Goal: Task Accomplishment & Management: Manage account settings

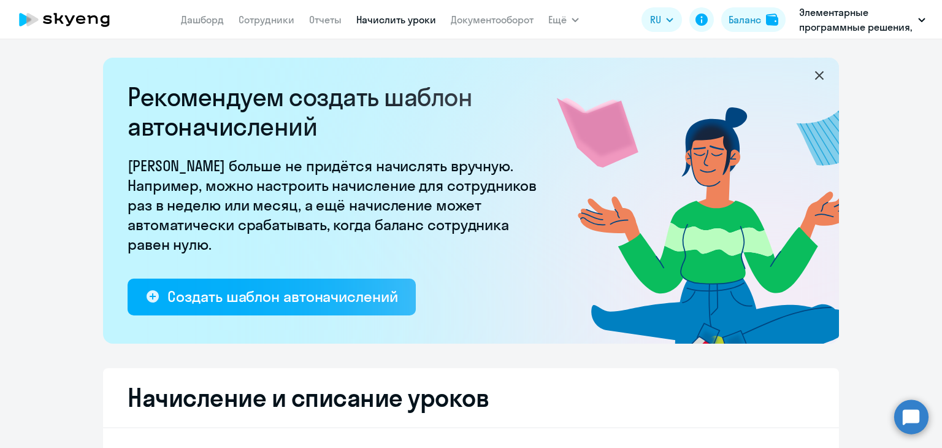
select select "10"
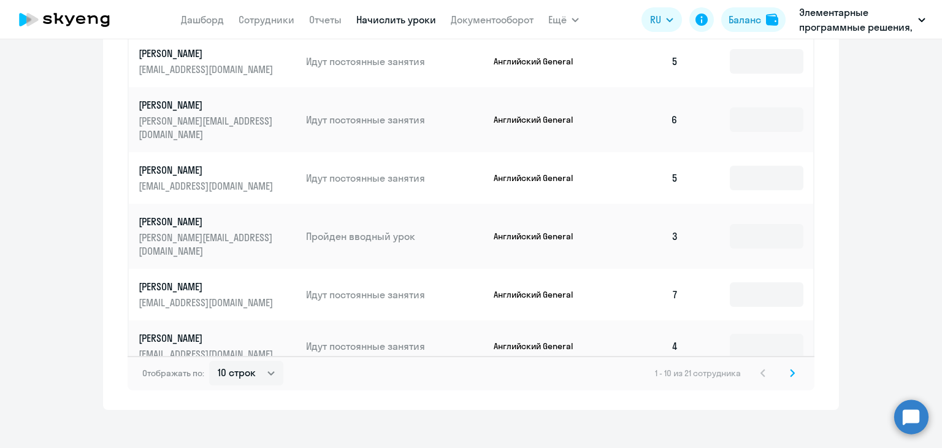
click at [417, 20] on link "Начислить уроки" at bounding box center [396, 19] width 80 height 12
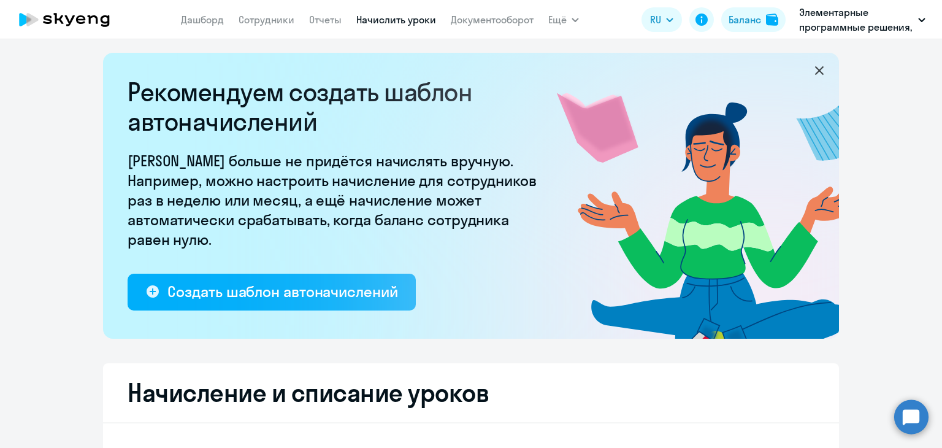
scroll to position [0, 0]
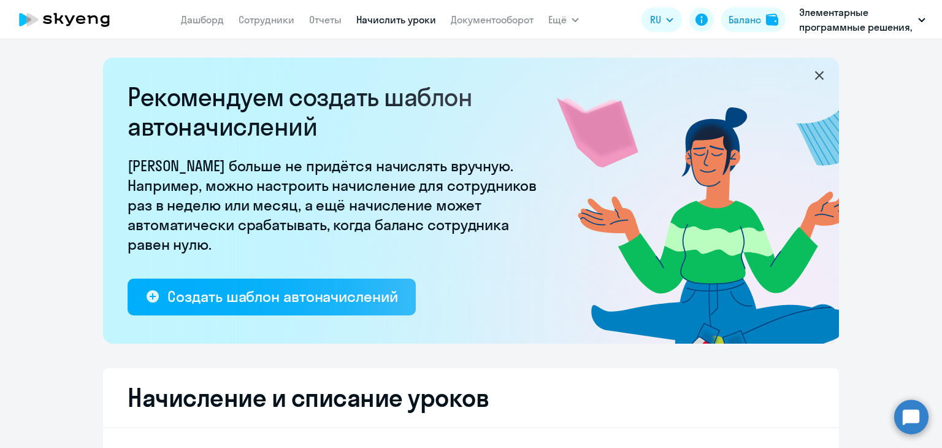
select select "10"
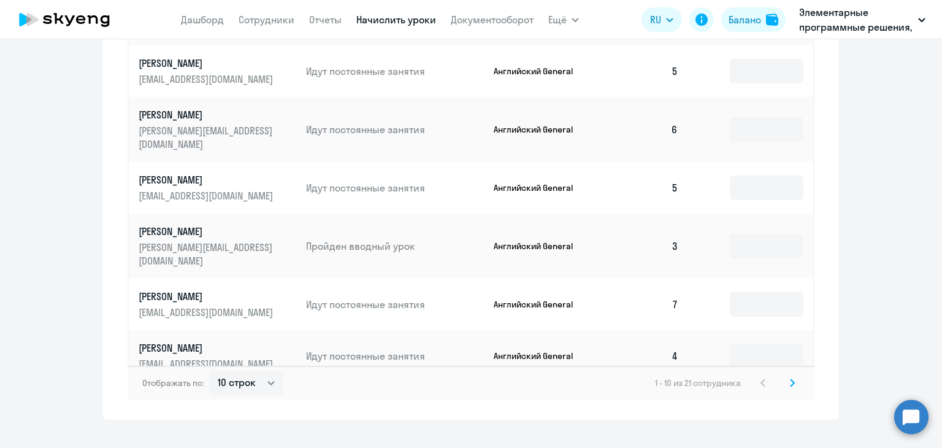
scroll to position [818, 0]
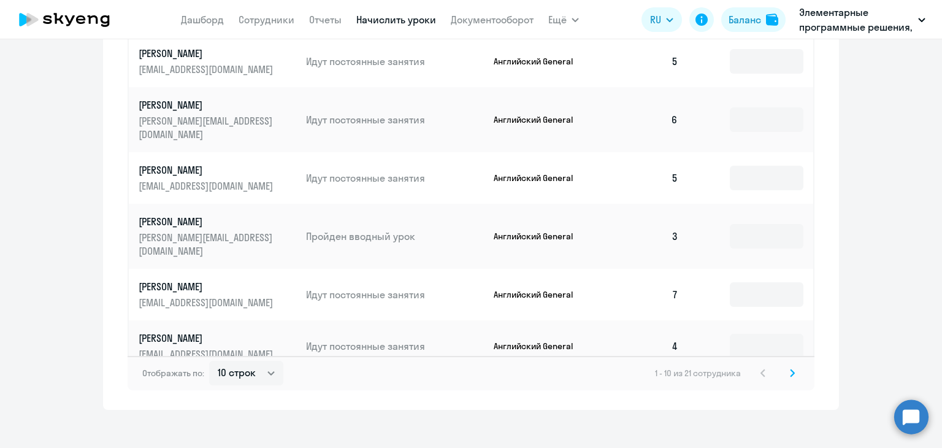
click at [791, 369] on icon at bounding box center [793, 372] width 4 height 7
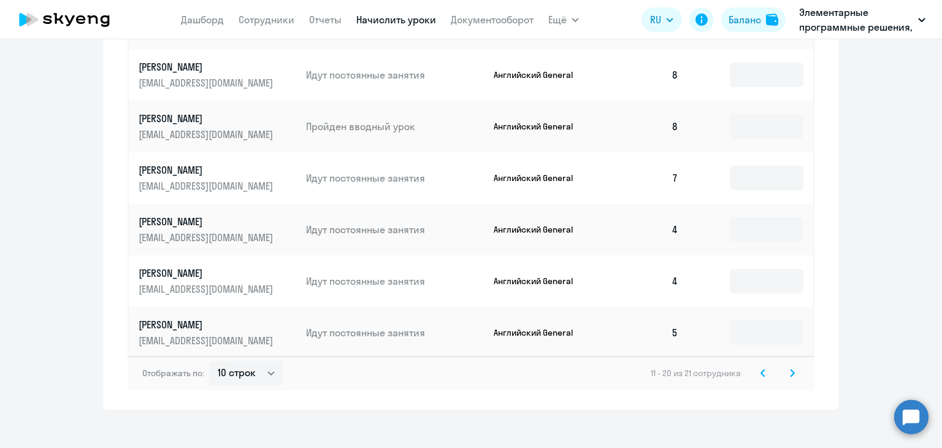
click at [785, 366] on svg-icon at bounding box center [792, 373] width 15 height 15
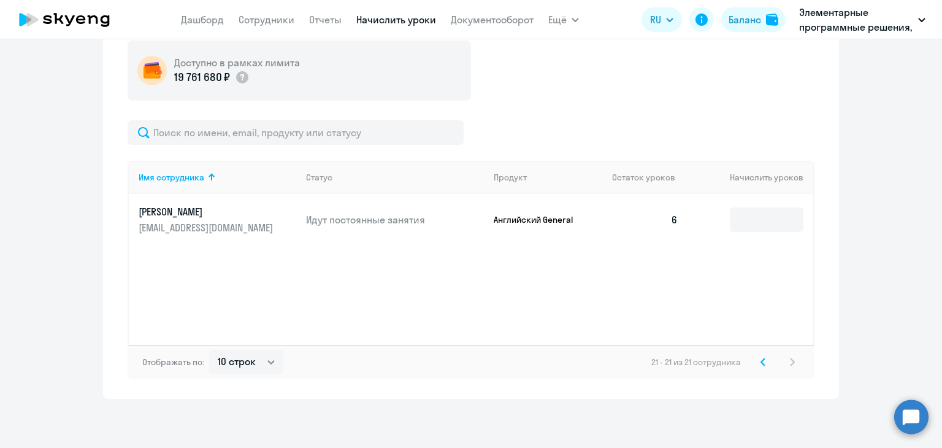
scroll to position [454, 0]
click at [761, 364] on icon at bounding box center [763, 361] width 4 height 7
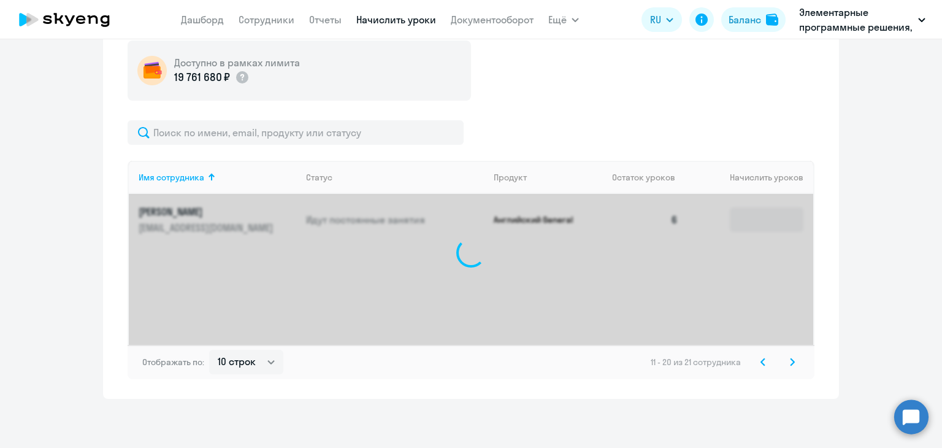
scroll to position [818, 0]
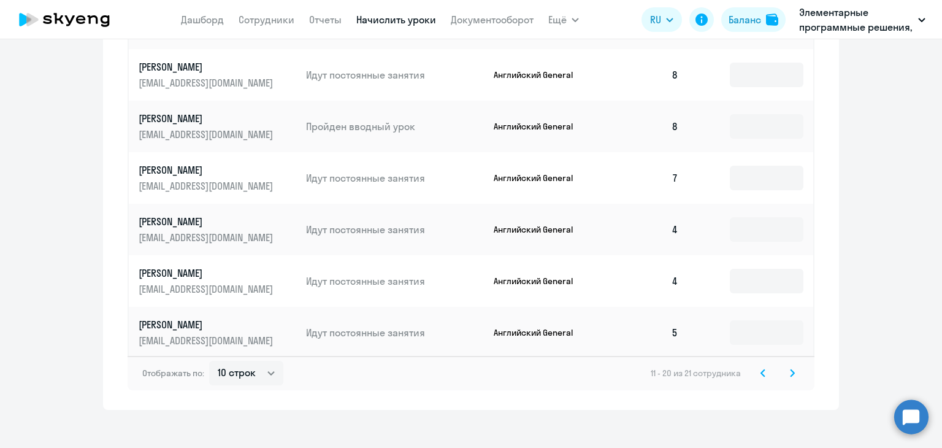
click at [761, 369] on icon at bounding box center [763, 372] width 4 height 7
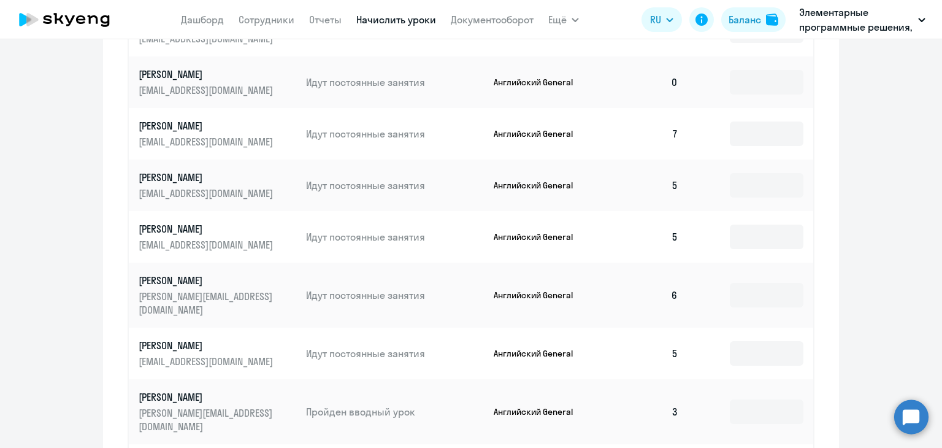
scroll to position [696, 0]
